Goal: Information Seeking & Learning: Compare options

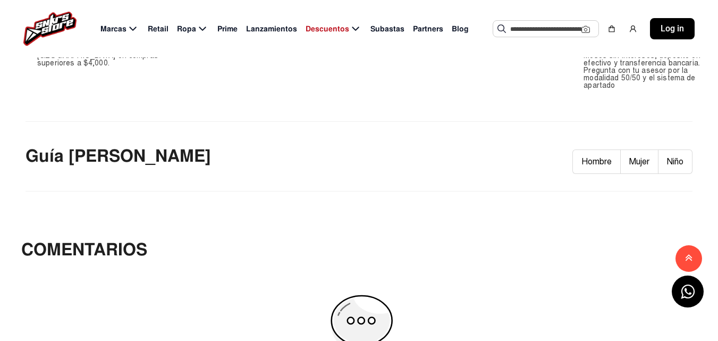
scroll to position [774, 0]
click at [585, 155] on button "Hombre" at bounding box center [596, 161] width 48 height 24
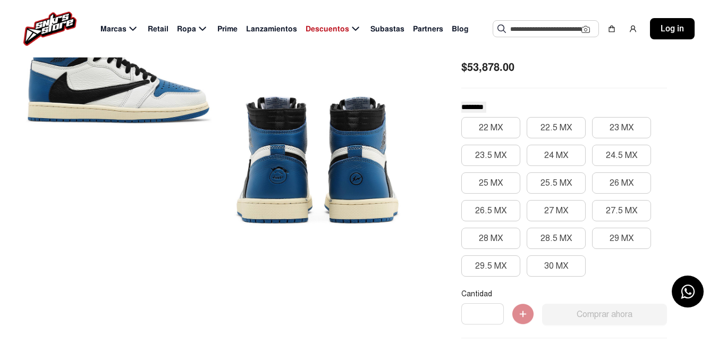
scroll to position [205, 0]
click at [595, 180] on button "26 MX" at bounding box center [621, 182] width 59 height 21
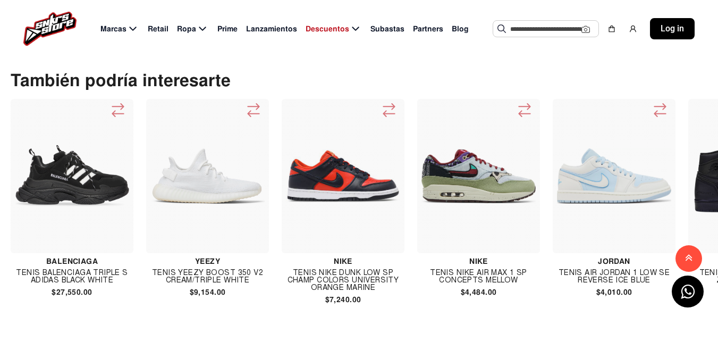
scroll to position [1770, 0]
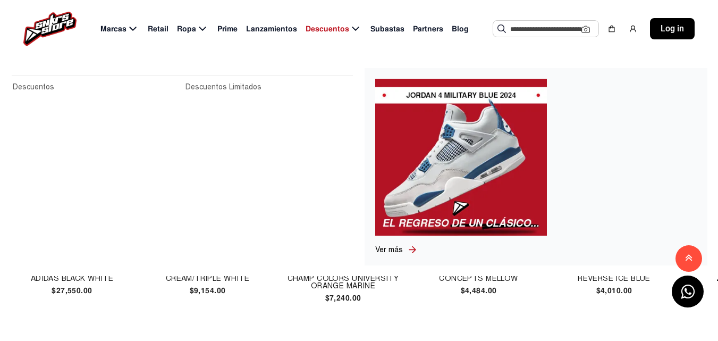
click at [350, 27] on icon at bounding box center [355, 28] width 13 height 13
click at [336, 29] on span "Descuentos" at bounding box center [328, 28] width 44 height 11
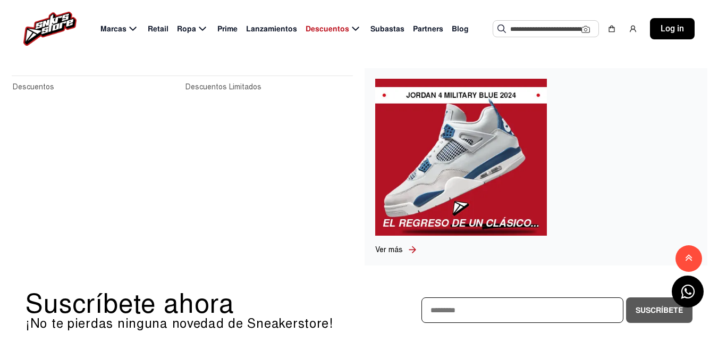
scroll to position [1860, 0]
click at [382, 254] on link "Ver más" at bounding box center [391, 249] width 32 height 11
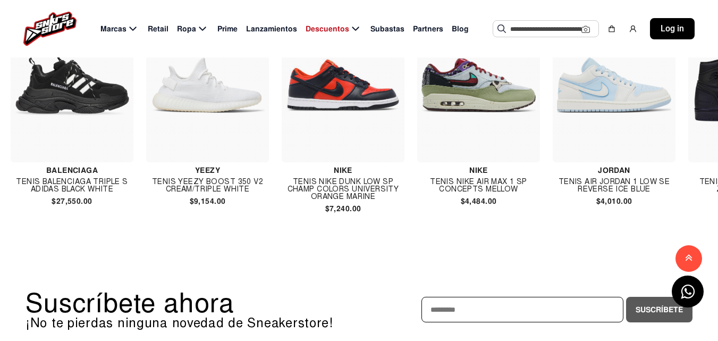
scroll to position [1883, 0]
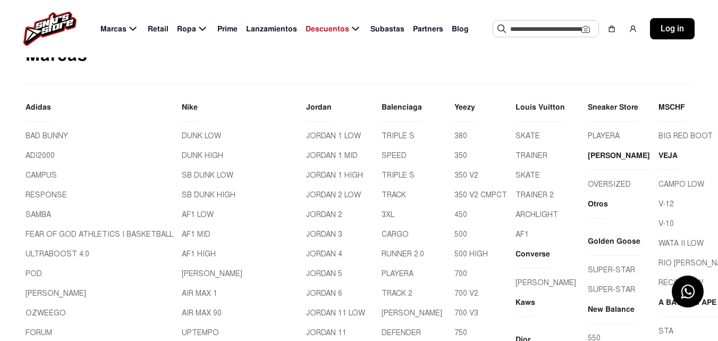
scroll to position [57, 0]
click at [454, 174] on link "350 V2" at bounding box center [480, 174] width 53 height 11
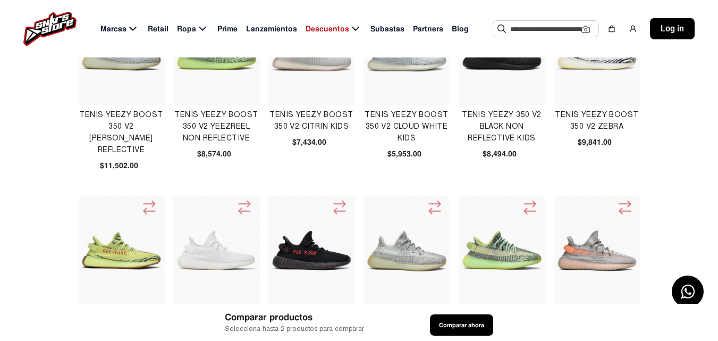
scroll to position [291, 0]
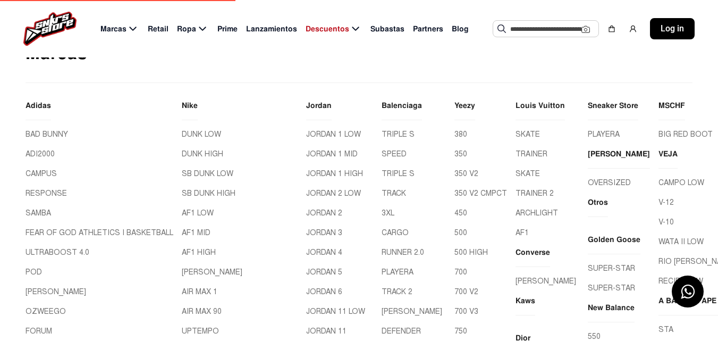
scroll to position [57, 0]
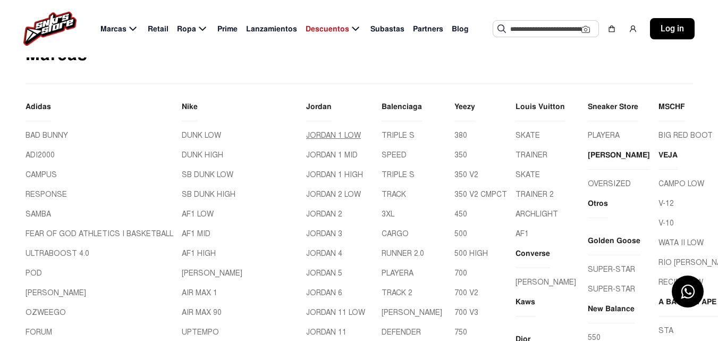
click at [323, 140] on link "JORDAN 1 LOW" at bounding box center [339, 135] width 67 height 11
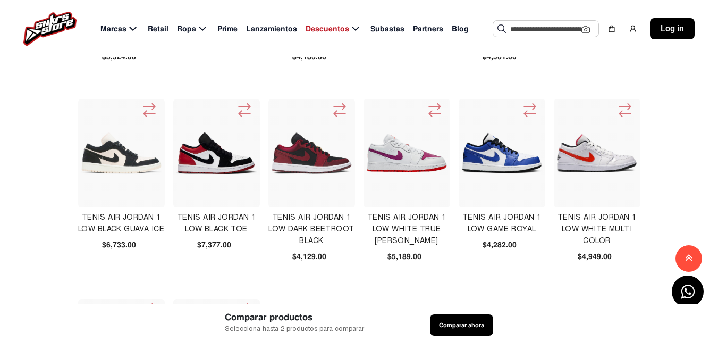
scroll to position [389, 0]
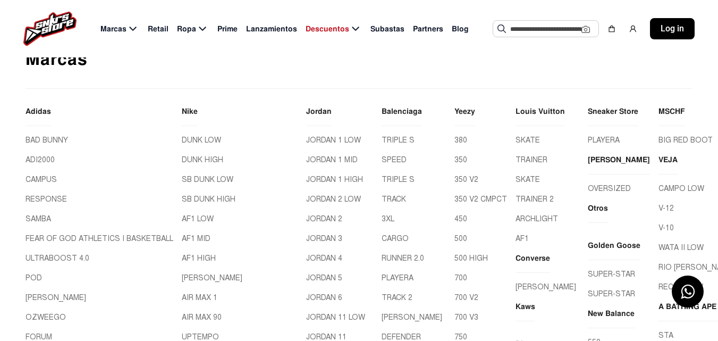
scroll to position [78, 0]
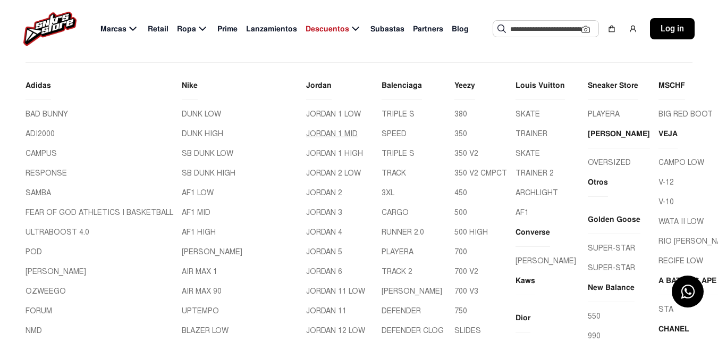
click at [317, 128] on link "JORDAN 1 MID" at bounding box center [339, 133] width 67 height 11
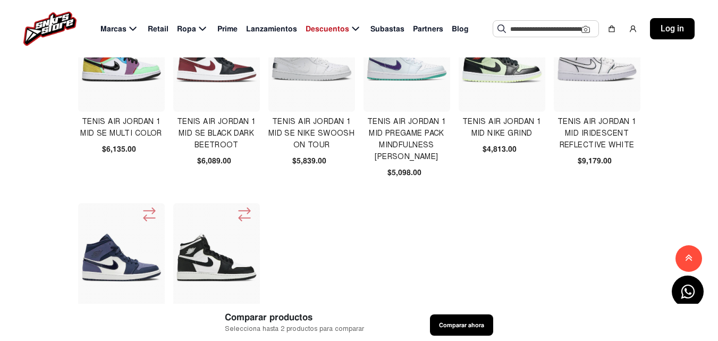
scroll to position [562, 0]
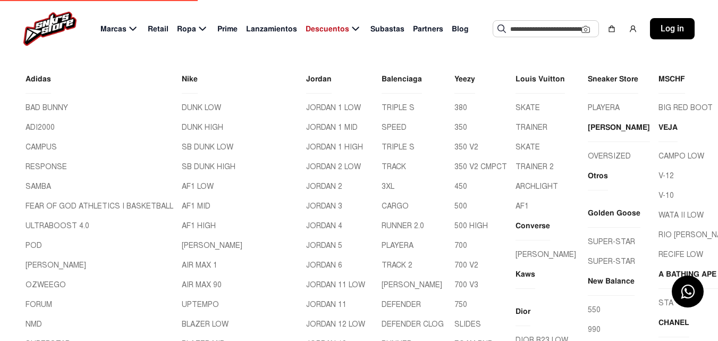
scroll to position [78, 0]
